Goal: Transaction & Acquisition: Subscribe to service/newsletter

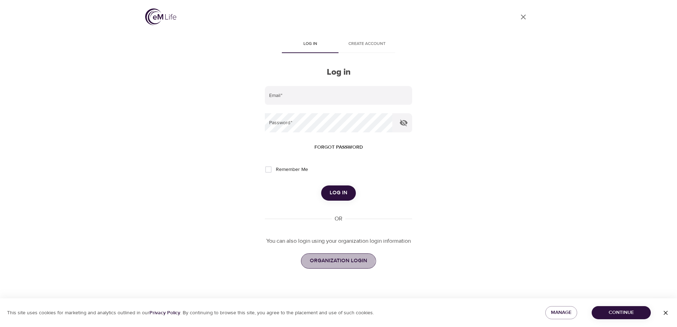
click at [329, 258] on span "ORGANIZATION LOGIN" at bounding box center [338, 260] width 57 height 9
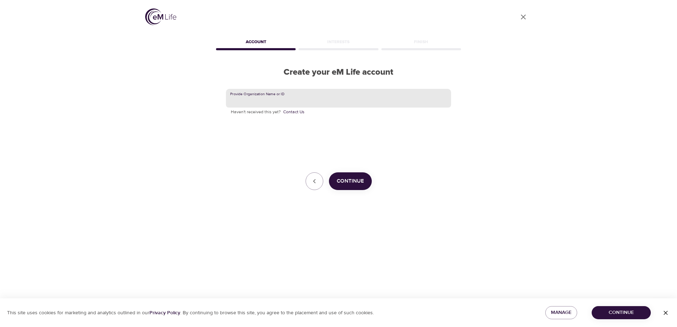
click at [297, 94] on input "text" at bounding box center [338, 98] width 225 height 19
type input "Korn Ferry"
click at [334, 177] on button "Continue" at bounding box center [350, 181] width 43 height 18
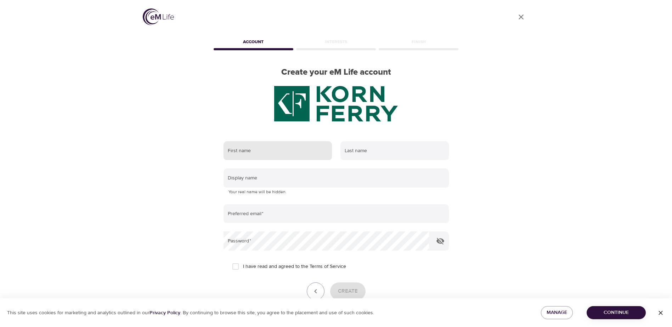
click at [263, 147] on input "text" at bounding box center [278, 150] width 108 height 19
type input "[PERSON_NAME]"
type input "Boesdorfer"
type input "[PERSON_NAME][EMAIL_ADDRESS][PERSON_NAME][DOMAIN_NAME]"
click at [175, 124] on div "User Profile Account Interests Finish Create your eM Life account First name [P…" at bounding box center [336, 163] width 404 height 327
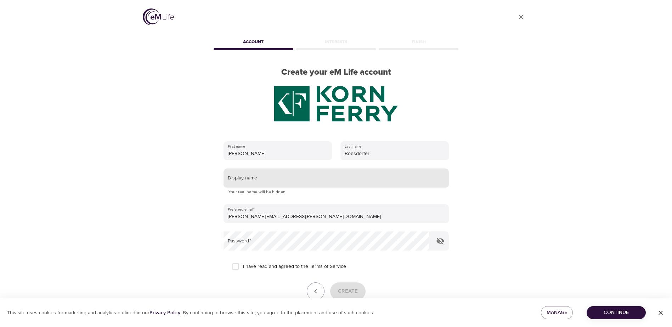
click at [247, 175] on input "text" at bounding box center [336, 178] width 225 height 19
click at [168, 175] on div "User Profile Account Interests Finish Create your eM Life account First name [P…" at bounding box center [336, 163] width 404 height 327
click at [254, 177] on input "text" at bounding box center [336, 178] width 225 height 19
type input "[PERSON_NAME]"
click at [186, 174] on div "User Profile Account Interests Finish Create your eM Life account First name [P…" at bounding box center [336, 163] width 404 height 327
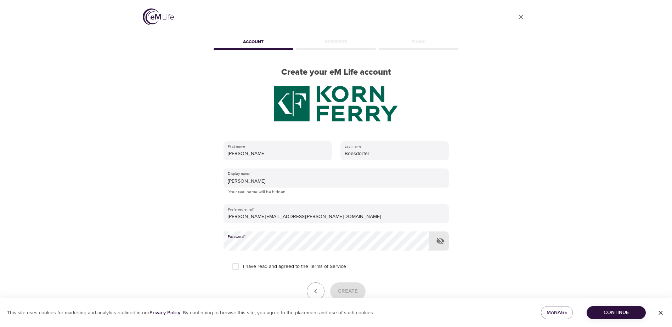
click at [441, 240] on icon "button" at bounding box center [440, 241] width 9 height 9
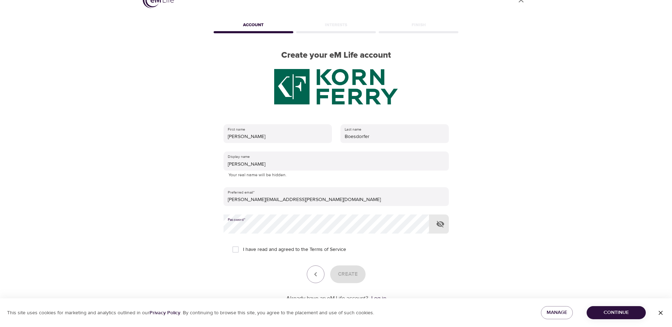
scroll to position [40, 0]
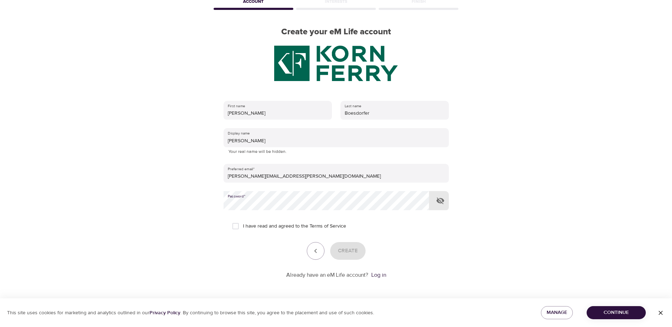
click at [238, 226] on input "I have read and agreed to the Terms of Service" at bounding box center [235, 226] width 15 height 15
checkbox input "true"
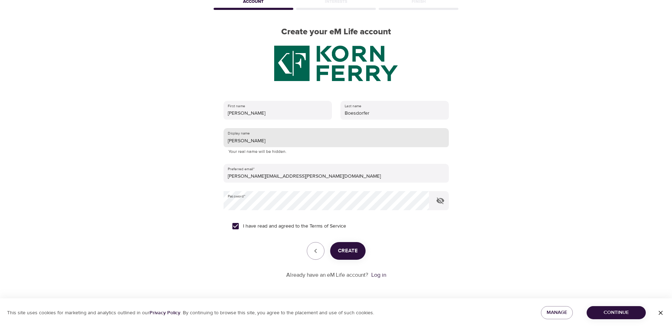
click at [251, 141] on input "[PERSON_NAME]" at bounding box center [336, 137] width 225 height 19
click at [185, 153] on div "User Profile Account Interests Finish Create your eM Life account First name [P…" at bounding box center [336, 123] width 404 height 327
click at [485, 148] on div "User Profile Account Interests Finish Create your eM Life account First name [P…" at bounding box center [336, 123] width 404 height 327
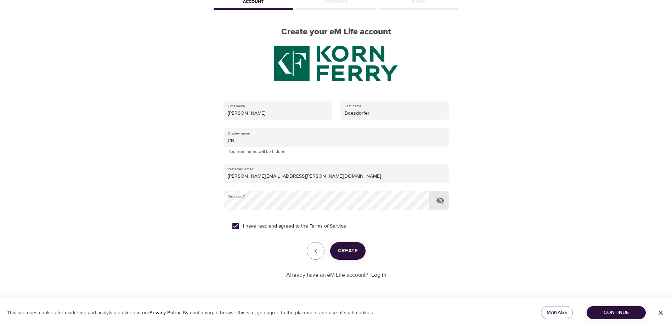
click at [439, 200] on icon "button" at bounding box center [440, 201] width 8 height 7
click at [439, 200] on icon "button" at bounding box center [440, 201] width 9 height 9
click at [351, 251] on span "Create" at bounding box center [348, 251] width 20 height 9
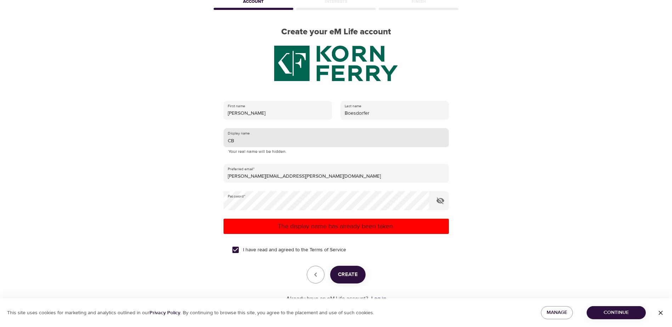
click at [247, 142] on input "CB" at bounding box center [336, 137] width 225 height 19
drag, startPoint x: 242, startPoint y: 142, endPoint x: 220, endPoint y: 141, distance: 21.7
click at [221, 141] on div "First name [PERSON_NAME] Last name [PERSON_NAME] Display name CB Your real name…" at bounding box center [336, 202] width 248 height 225
click at [343, 274] on span "Create" at bounding box center [348, 274] width 20 height 9
click at [193, 156] on div "User Profile Account Interests Finish Create your eM Life account First name [P…" at bounding box center [336, 123] width 404 height 327
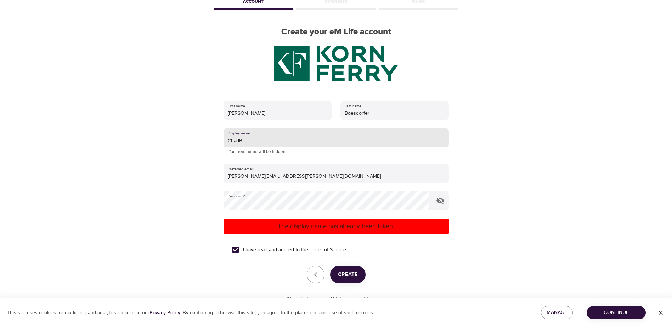
drag, startPoint x: 255, startPoint y: 143, endPoint x: 210, endPoint y: 140, distance: 45.1
click at [210, 140] on div "User Profile Account Interests Finish Create your eM Life account First name [P…" at bounding box center [336, 123] width 404 height 327
type input "caboesdo"
click at [210, 140] on div "User Profile Account Interests Finish Create your eM Life account First name [P…" at bounding box center [336, 123] width 404 height 327
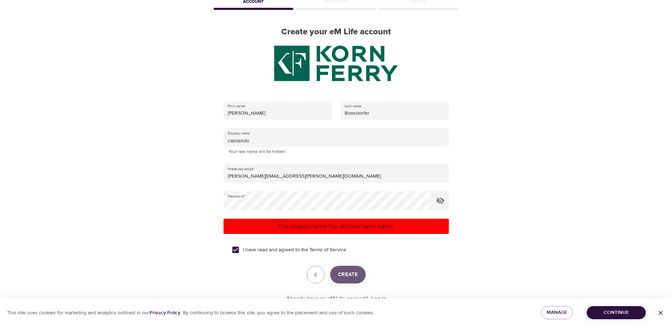
click at [345, 273] on span "Create" at bounding box center [348, 274] width 20 height 9
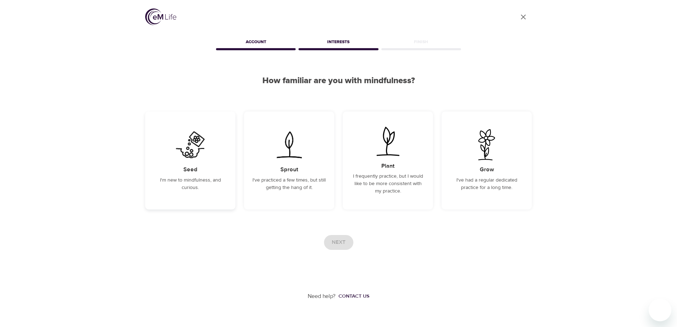
click at [203, 186] on p "I'm new to mindfulness, and curious." at bounding box center [190, 184] width 73 height 15
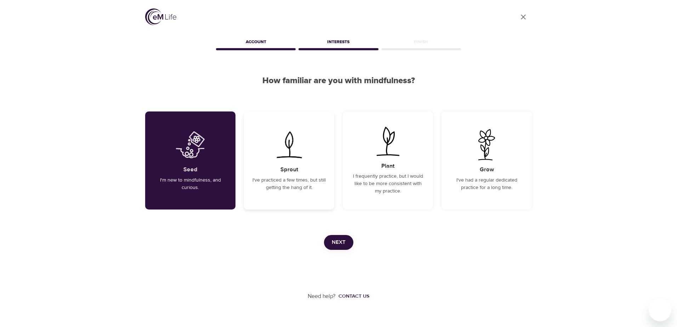
click at [257, 187] on p "I've practiced a few times, but still getting the hang of it." at bounding box center [289, 184] width 73 height 15
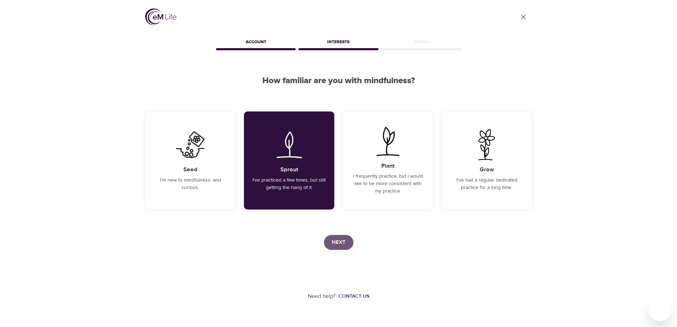
click at [333, 242] on span "Next" at bounding box center [339, 242] width 14 height 9
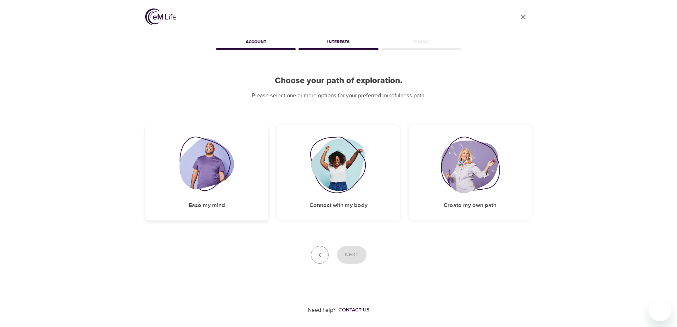
click at [239, 206] on div "Ease my mind" at bounding box center [206, 172] width 123 height 95
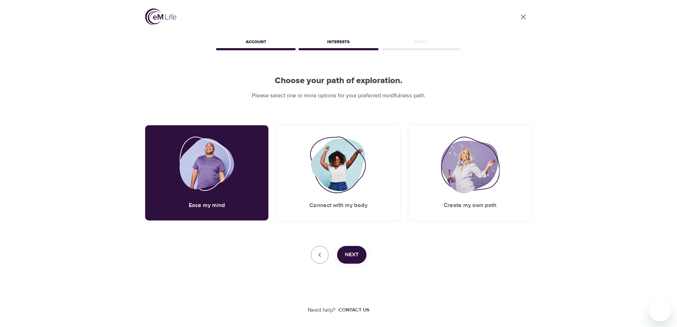
click at [352, 254] on span "Next" at bounding box center [352, 254] width 14 height 9
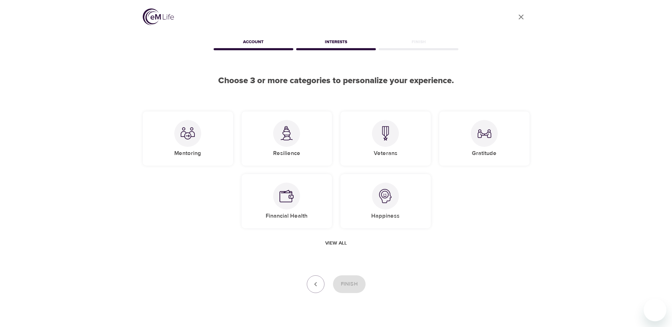
click at [328, 242] on span "View all" at bounding box center [336, 243] width 22 height 9
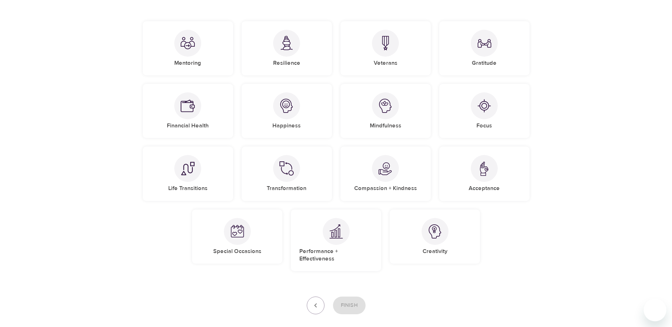
scroll to position [106, 0]
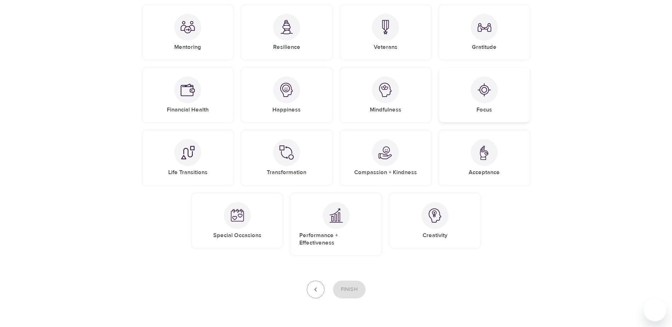
click at [489, 91] on img at bounding box center [484, 90] width 14 height 14
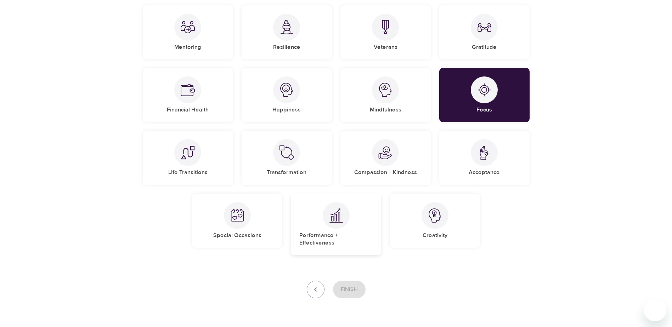
click at [343, 209] on img at bounding box center [336, 215] width 14 height 15
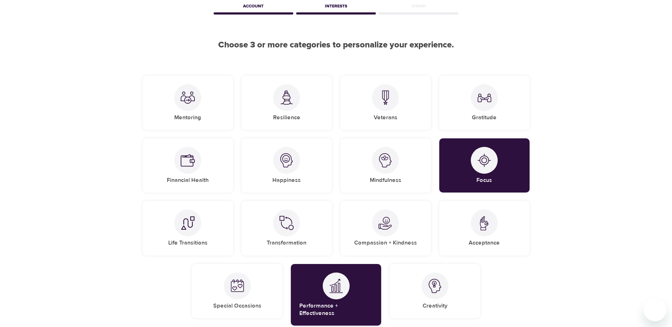
scroll to position [35, 0]
click at [288, 109] on div at bounding box center [286, 98] width 27 height 27
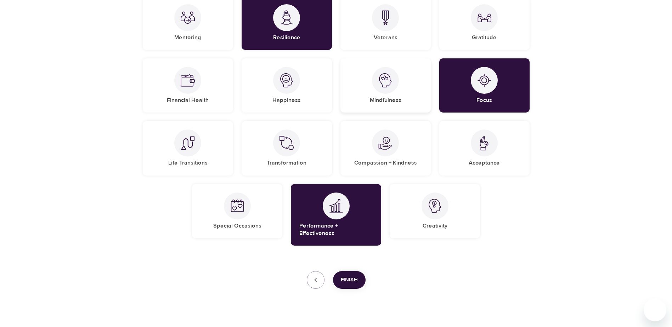
scroll to position [121, 0]
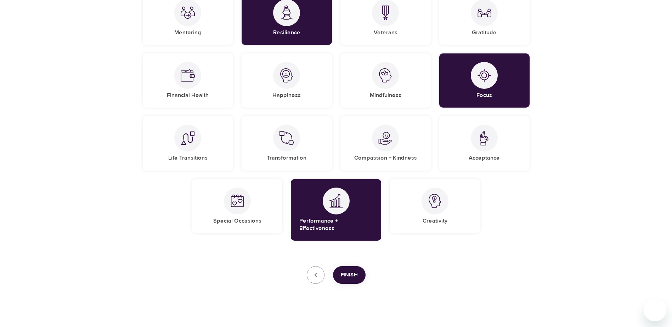
click at [348, 271] on span "Finish" at bounding box center [349, 275] width 17 height 9
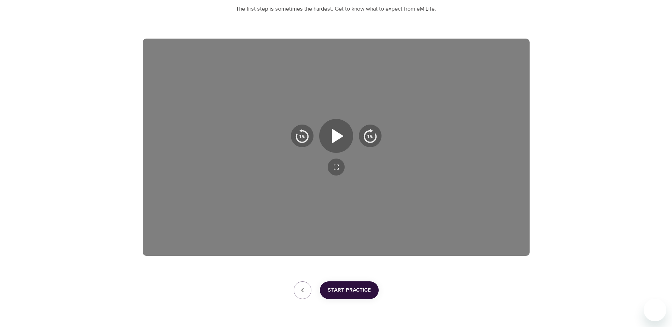
scroll to position [109, 0]
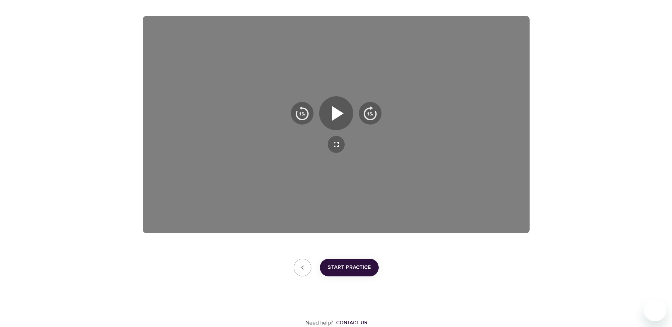
click at [360, 265] on span "Start Practice" at bounding box center [349, 267] width 43 height 9
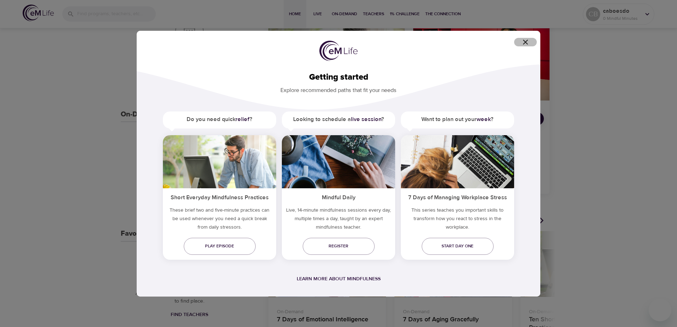
click at [527, 43] on icon "button" at bounding box center [525, 42] width 5 height 5
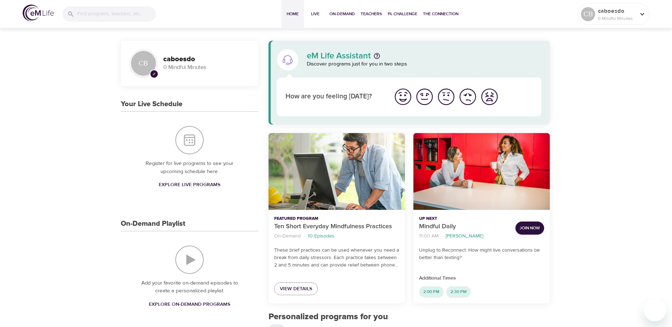
click at [343, 14] on span "On-Demand" at bounding box center [342, 13] width 26 height 7
